Goal: Information Seeking & Learning: Learn about a topic

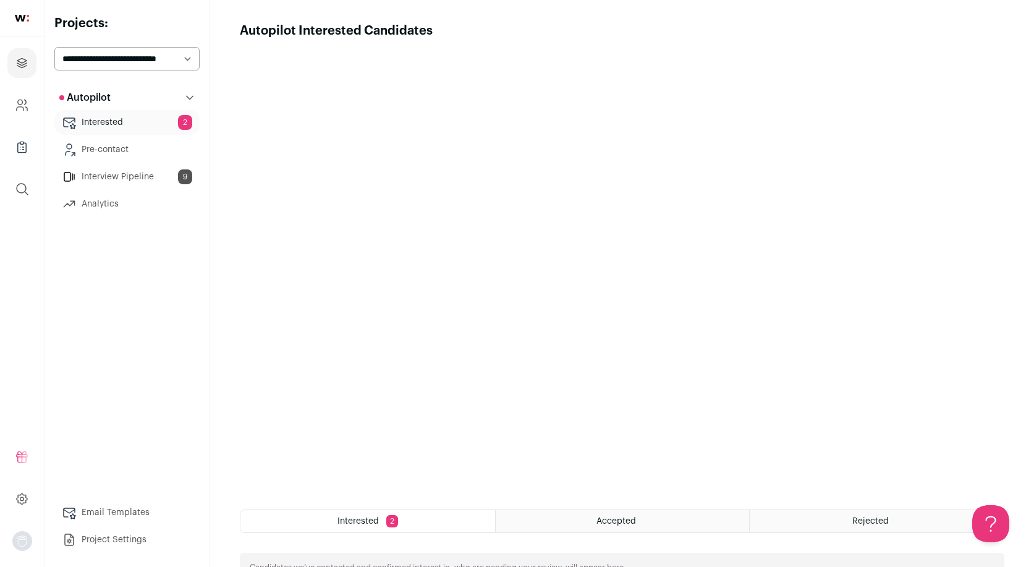
click at [392, 522] on span "2" at bounding box center [392, 521] width 12 height 12
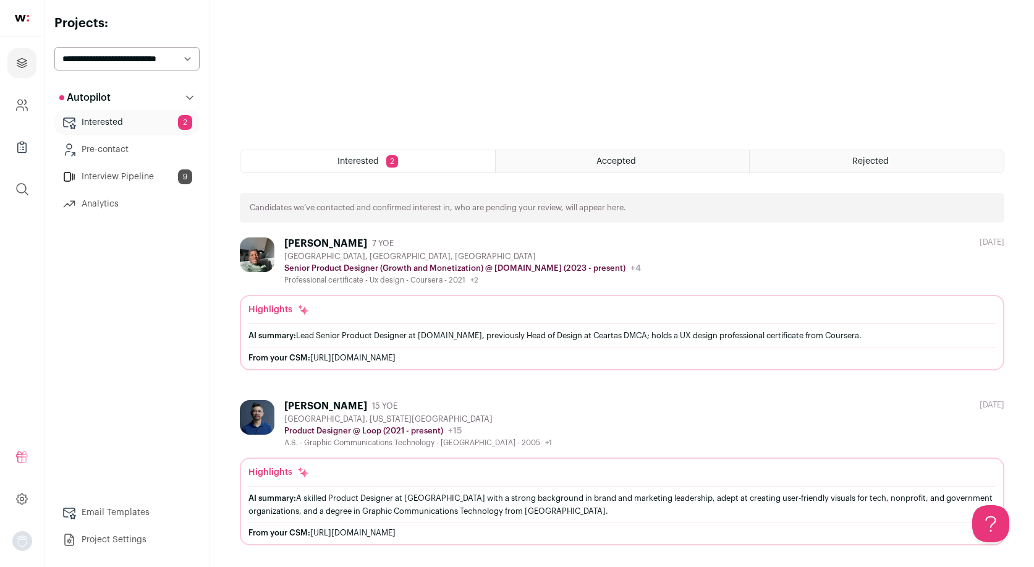
scroll to position [360, 0]
click at [541, 246] on div "Chinedu Chuks 7 YOE" at bounding box center [462, 243] width 357 height 12
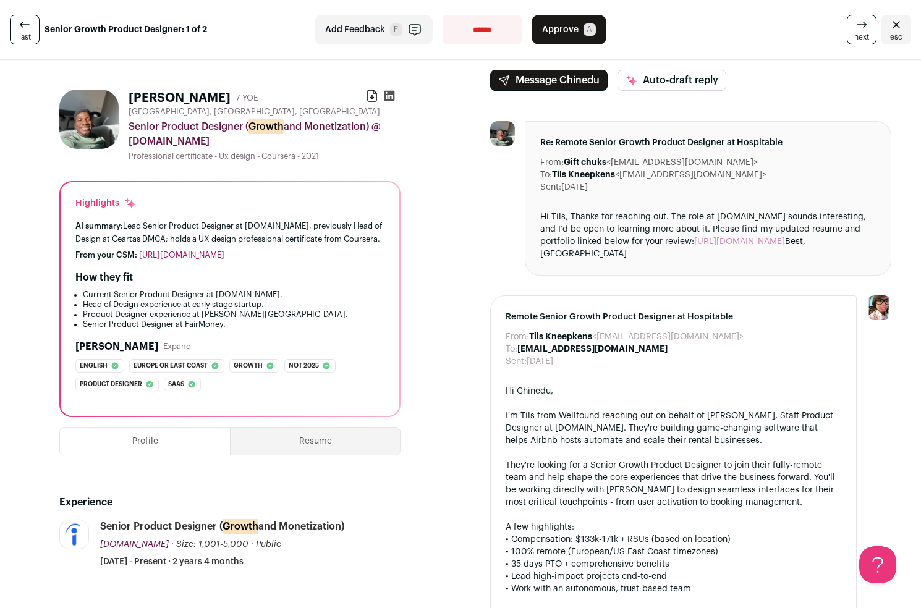
click at [731, 237] on div "Hi Tils, Thanks for reaching out. The role at Hospitable.com sounds interesting…" at bounding box center [708, 235] width 336 height 49
click at [733, 243] on link "https://chineduchuks.framer.website" at bounding box center [739, 241] width 91 height 9
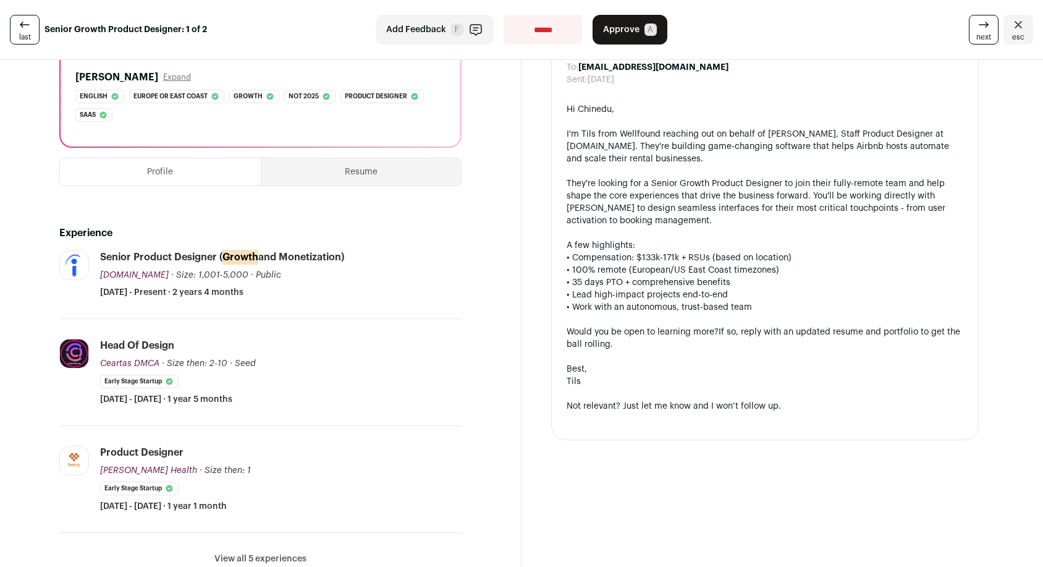
scroll to position [271, 0]
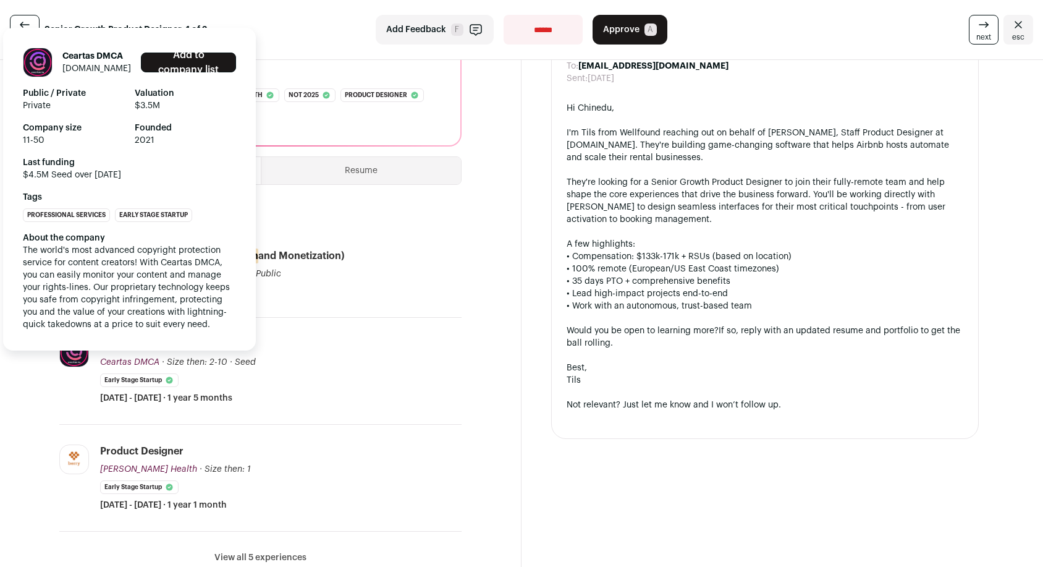
click at [111, 358] on span "Ceartas DMCA" at bounding box center [129, 362] width 59 height 9
click at [64, 66] on link "ceartas.io" at bounding box center [96, 68] width 69 height 9
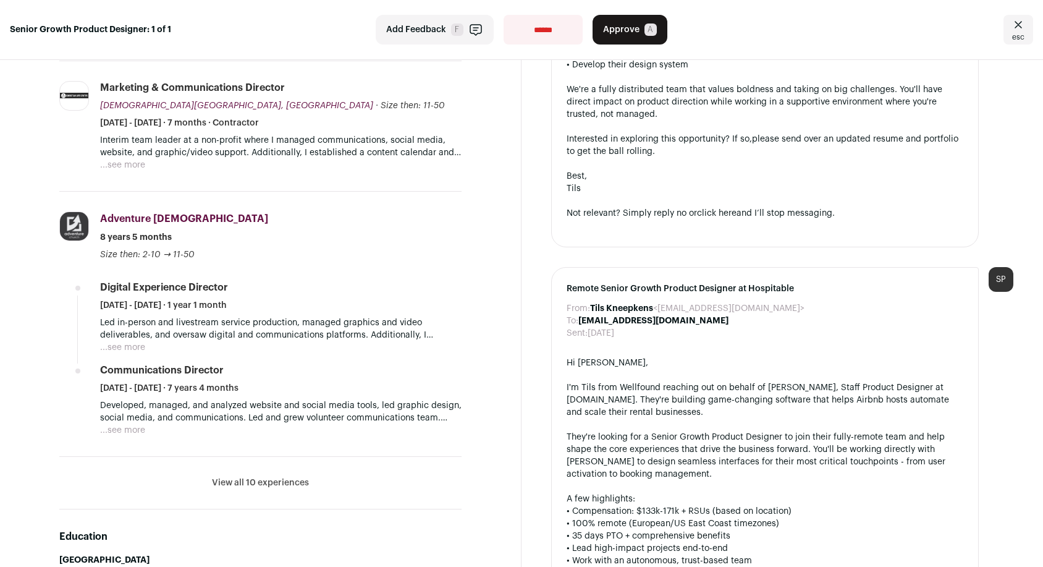
scroll to position [777, 0]
